Goal: Task Accomplishment & Management: Manage account settings

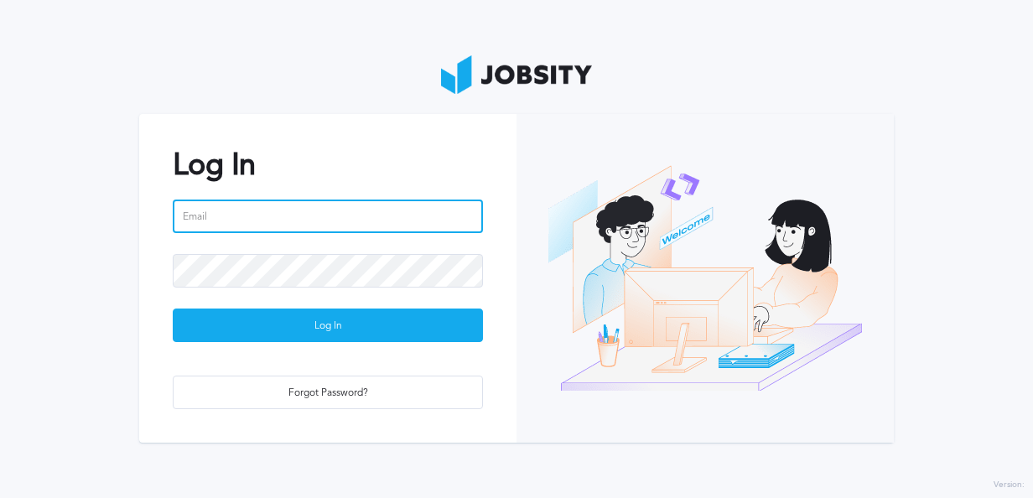
type input "[PERSON_NAME][EMAIL_ADDRESS][PERSON_NAME][DOMAIN_NAME]"
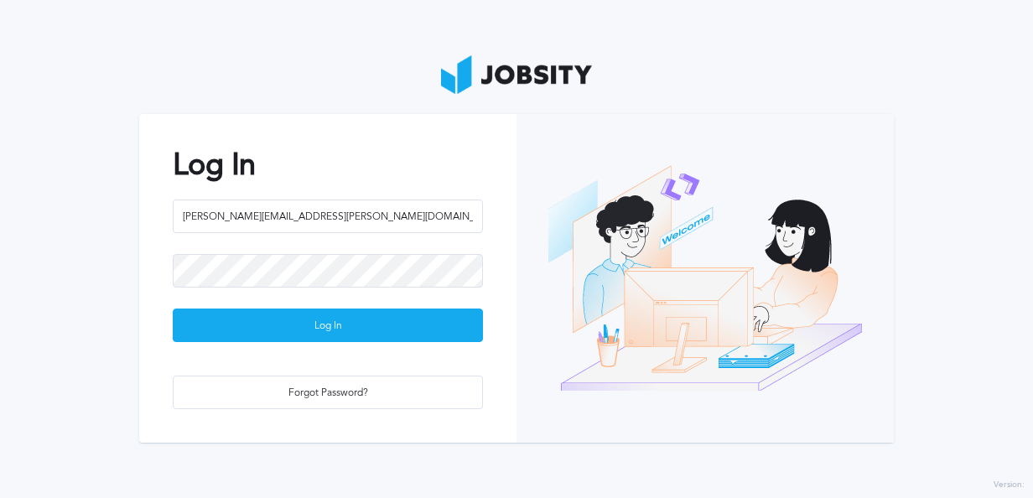
click at [343, 345] on div "Log In [EMAIL_ADDRESS][PERSON_NAME][DOMAIN_NAME] Log In Forgot Password?" at bounding box center [327, 278] width 377 height 328
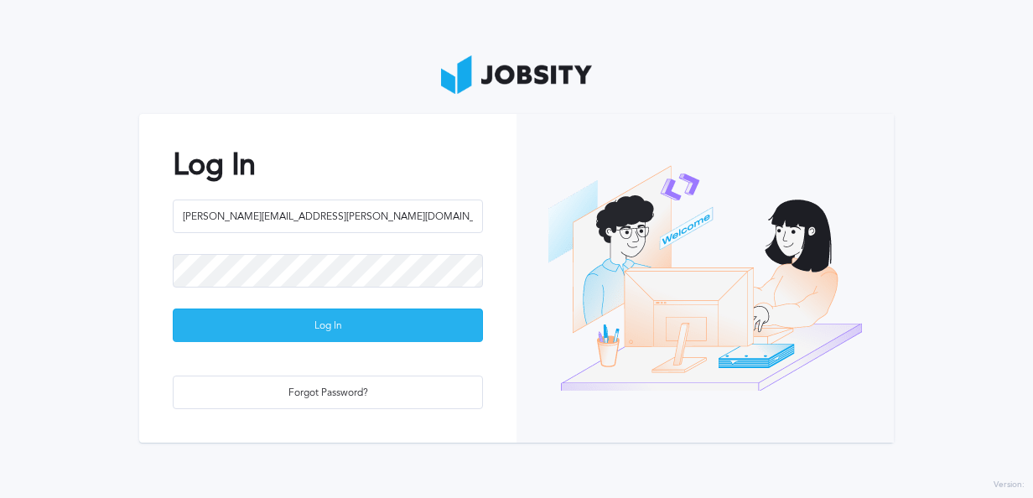
click at [366, 324] on div "Log In" at bounding box center [328, 326] width 309 height 34
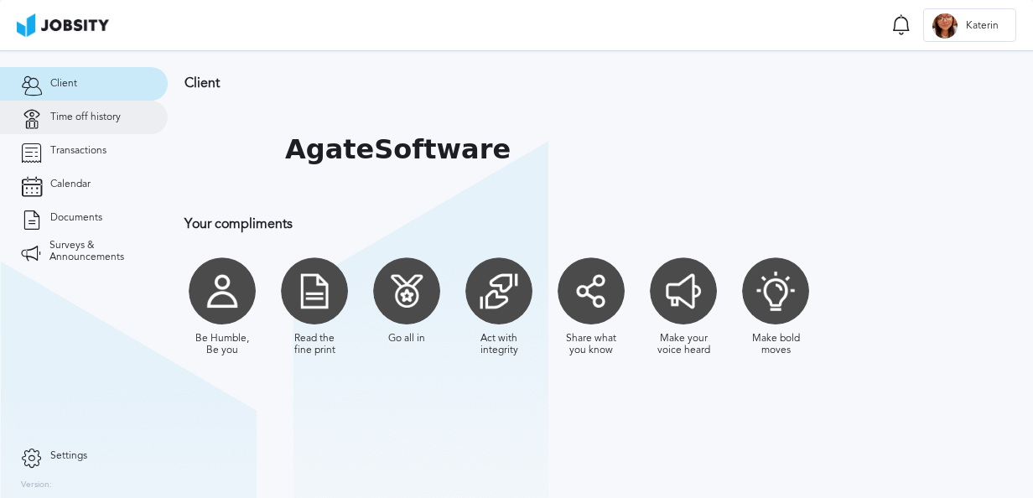
click at [70, 113] on span "Time off history" at bounding box center [85, 118] width 70 height 12
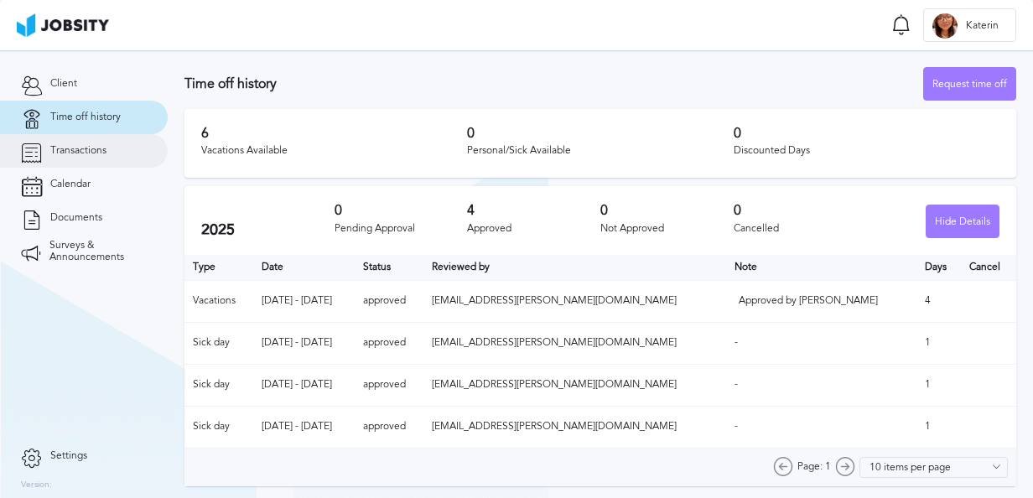
click at [52, 149] on span "Transactions" at bounding box center [78, 151] width 56 height 12
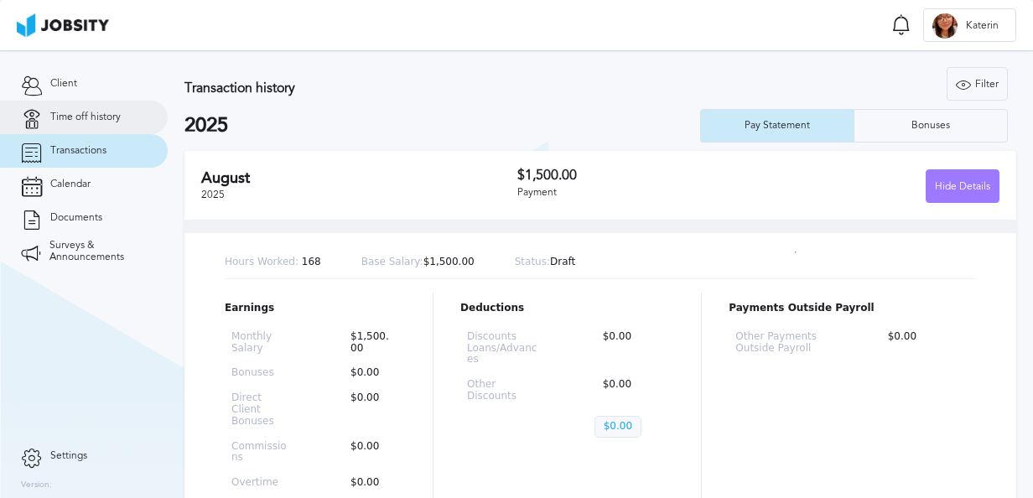
click at [59, 125] on link "Time off history" at bounding box center [84, 118] width 168 height 34
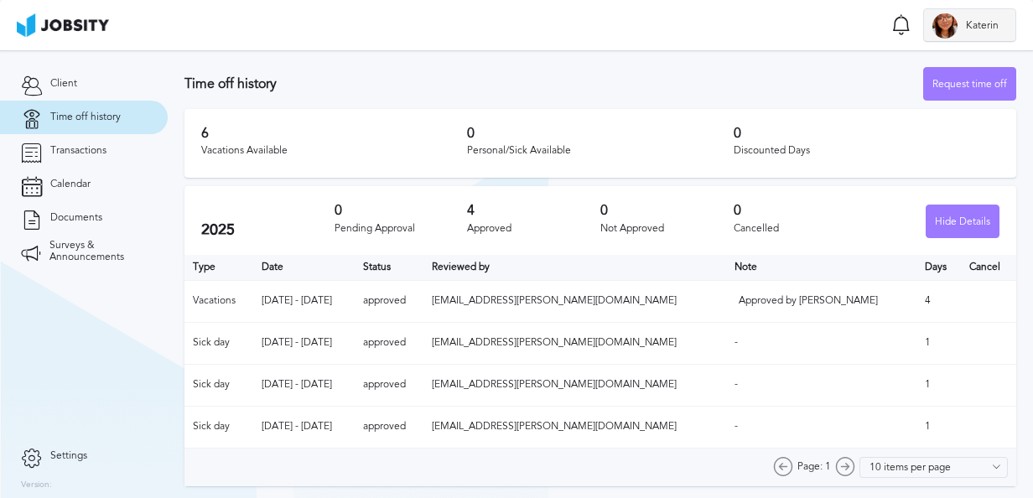
click at [942, 24] on div at bounding box center [944, 25] width 25 height 25
click at [903, 134] on div "Log Out" at bounding box center [516, 249] width 1033 height 498
click at [495, 217] on h3 "4" at bounding box center [533, 210] width 133 height 15
